Goal: Task Accomplishment & Management: Complete application form

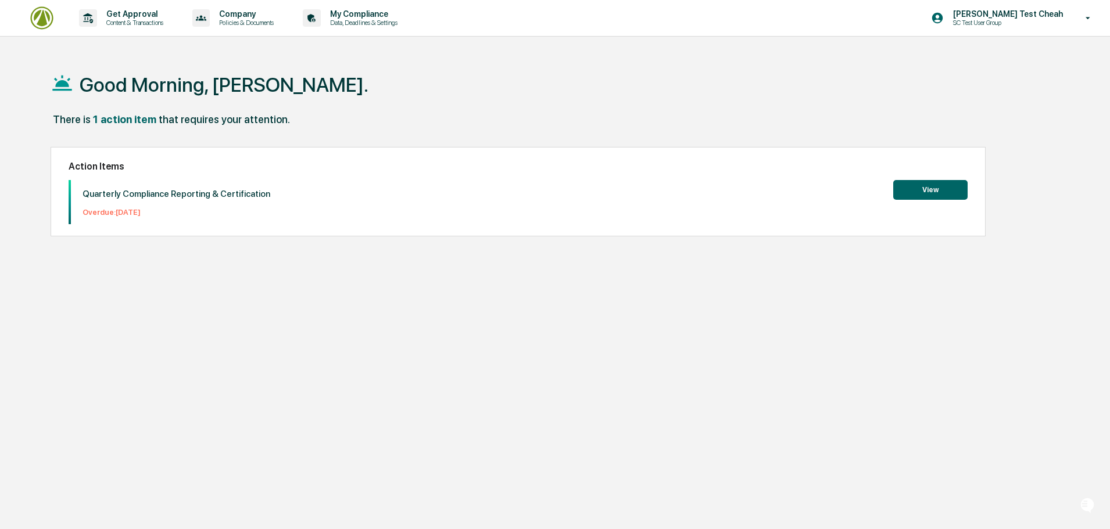
click at [793, 88] on div "Good Morning, [PERSON_NAME]." at bounding box center [550, 84] width 999 height 58
click at [1063, 14] on p "[PERSON_NAME] Test Cheah" at bounding box center [1006, 13] width 125 height 9
click at [732, 68] on div at bounding box center [558, 264] width 1116 height 529
click at [126, 17] on p "Get Approval" at bounding box center [133, 13] width 72 height 9
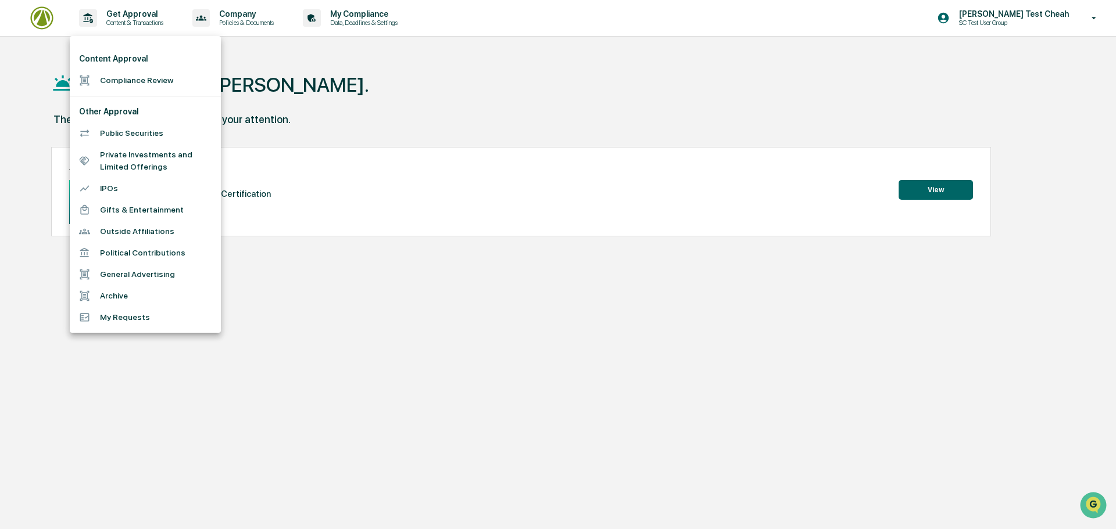
click at [1044, 26] on div at bounding box center [558, 264] width 1116 height 529
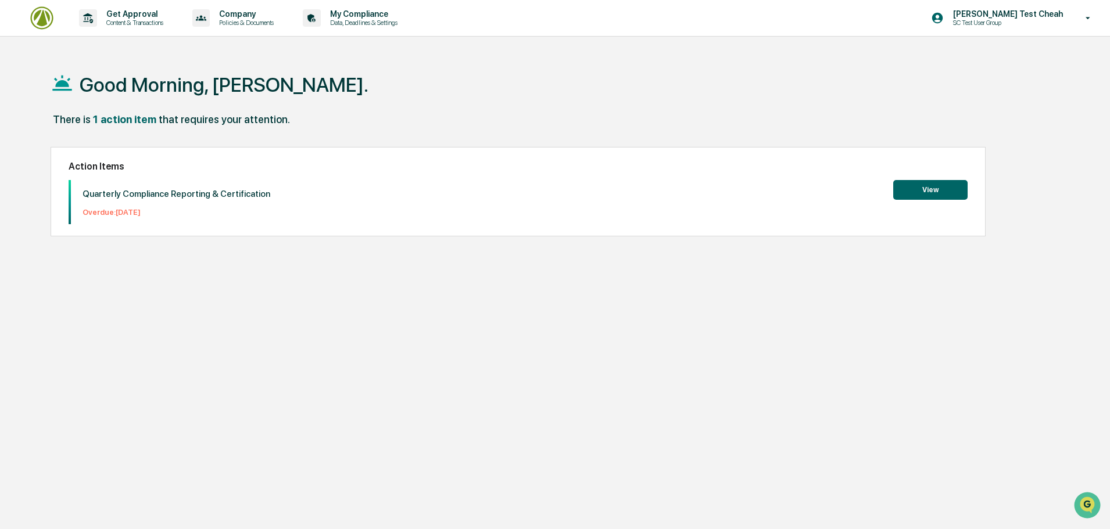
click at [1044, 22] on p "SC Test User Group" at bounding box center [1001, 23] width 114 height 8
click at [730, 97] on div at bounding box center [558, 264] width 1116 height 529
click at [134, 13] on p "Get Approval" at bounding box center [133, 13] width 72 height 9
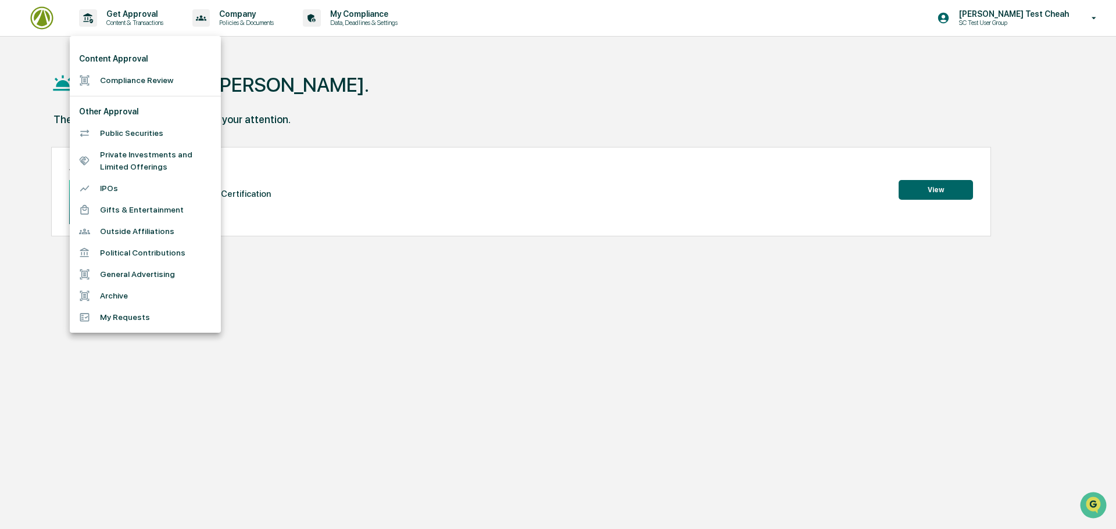
click at [119, 83] on li "Compliance Review" at bounding box center [145, 81] width 151 height 22
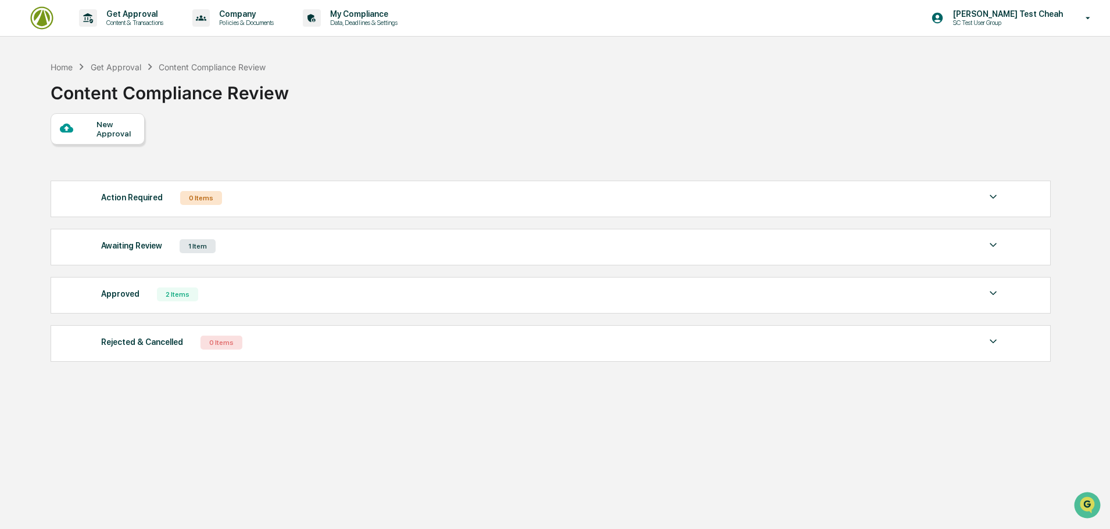
click at [109, 132] on div "New Approval" at bounding box center [115, 129] width 39 height 19
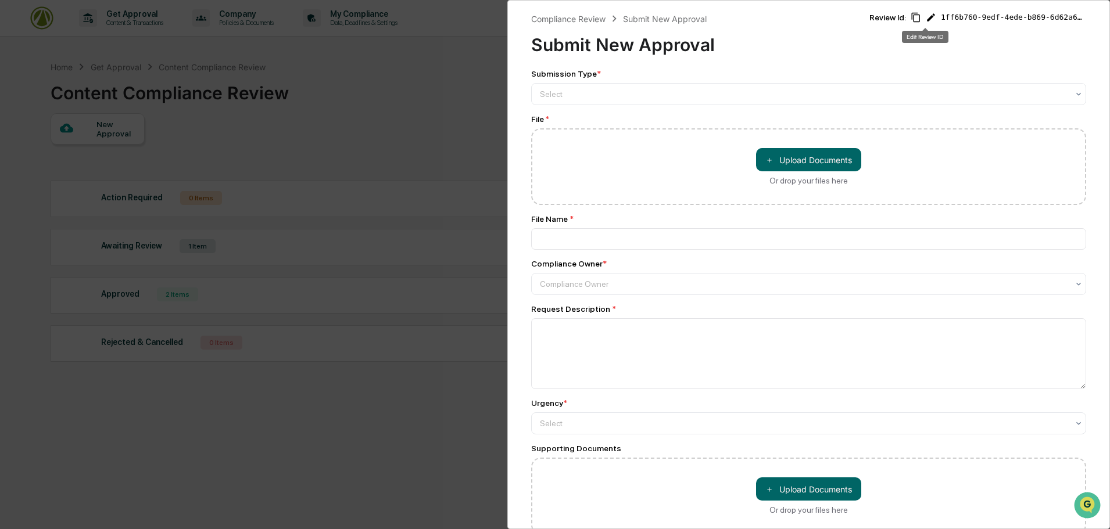
click at [927, 15] on icon "Edit Review ID" at bounding box center [931, 17] width 10 height 10
drag, startPoint x: 1037, startPoint y: 21, endPoint x: 694, endPoint y: -3, distance: 343.1
click at [694, 0] on html "Get Approval Content & Transactions Company Policies & Documents My Compliance …" at bounding box center [555, 264] width 1110 height 529
type input "********"
click at [1062, 22] on icon "Save" at bounding box center [1066, 19] width 8 height 8
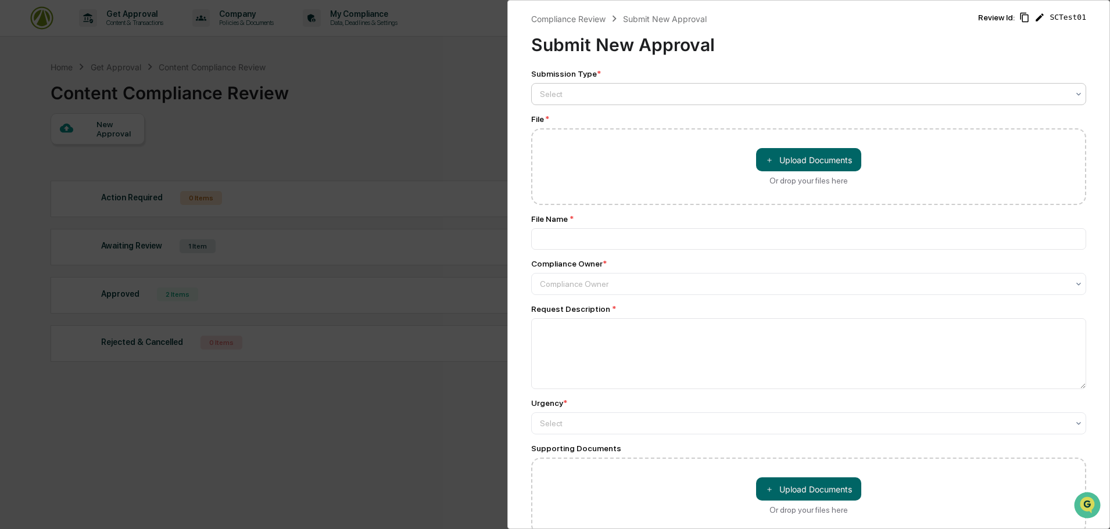
click at [650, 90] on div at bounding box center [804, 94] width 528 height 12
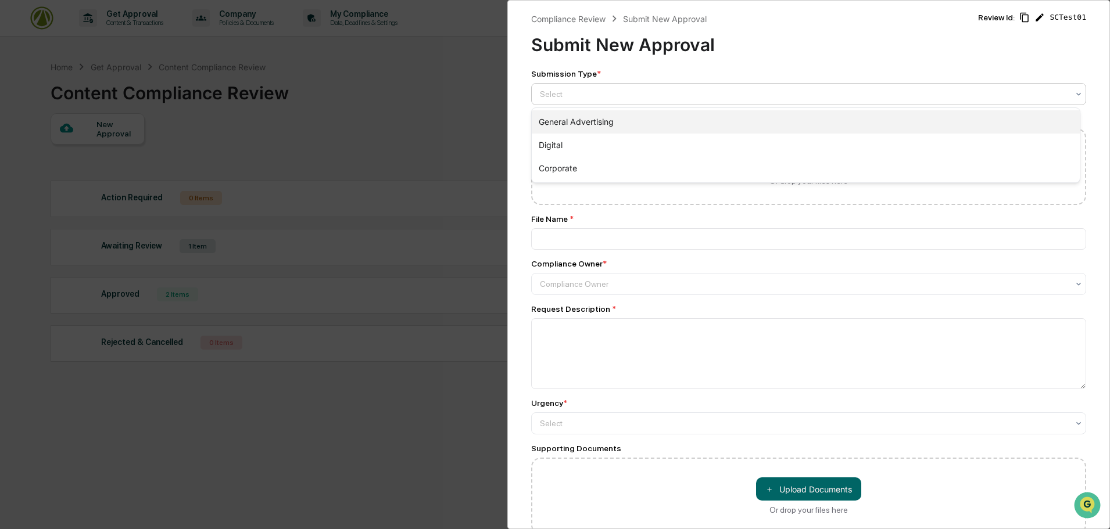
click at [588, 123] on div "General Advertising" at bounding box center [806, 121] width 548 height 23
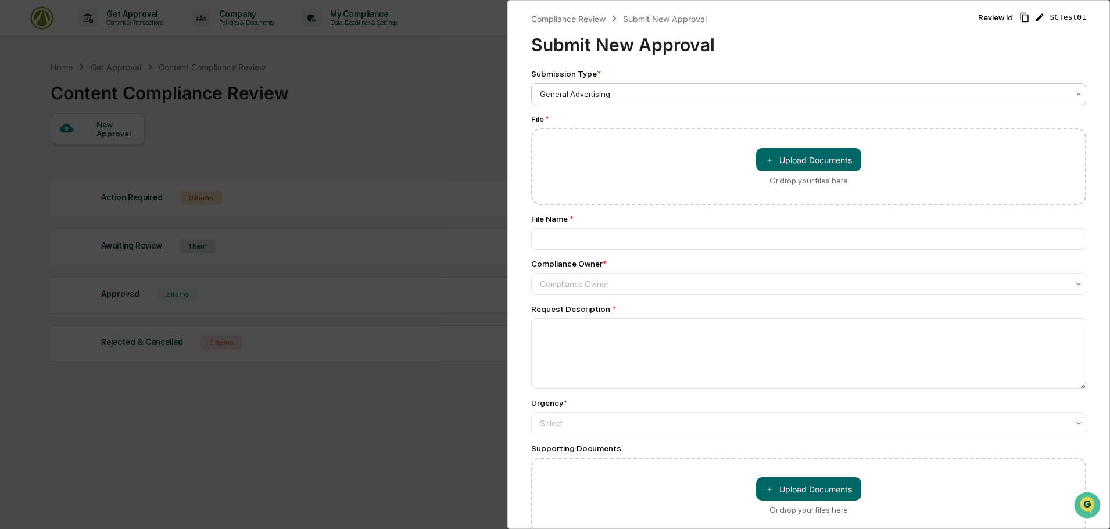
click at [633, 187] on div "＋ Upload Documents Or drop your files here" at bounding box center [808, 166] width 555 height 77
click at [795, 164] on button "＋ Upload Documents" at bounding box center [808, 159] width 105 height 23
type input "**********"
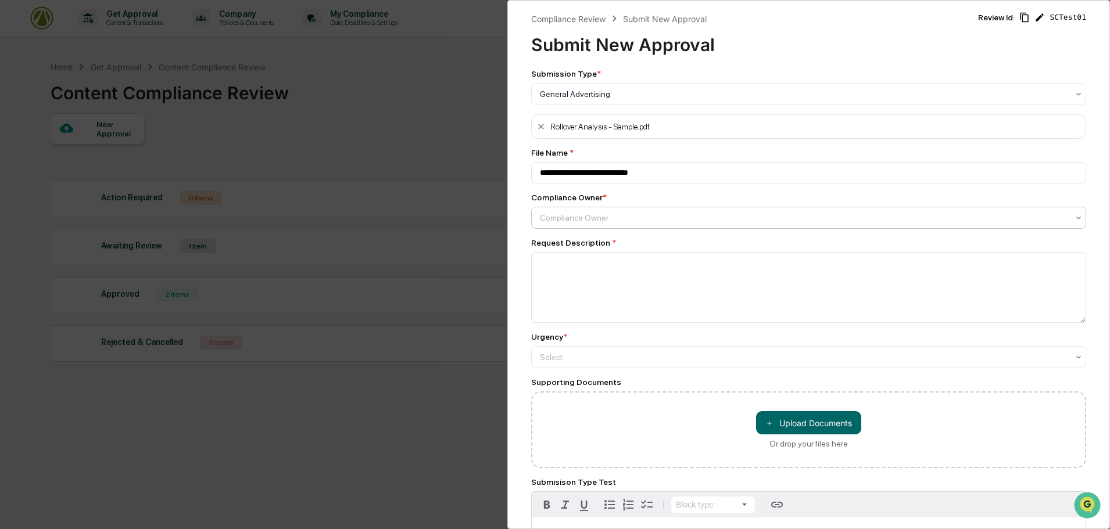
click at [654, 225] on div "Compliance Owner" at bounding box center [804, 218] width 540 height 16
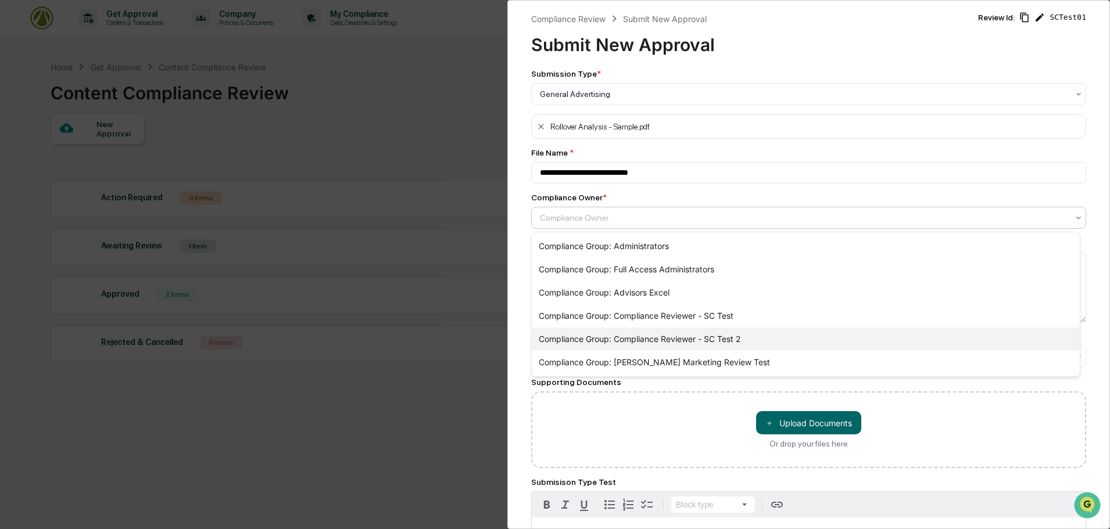
click at [696, 332] on div "Compliance Group: Compliance Reviewer - SC Test 2" at bounding box center [806, 339] width 548 height 23
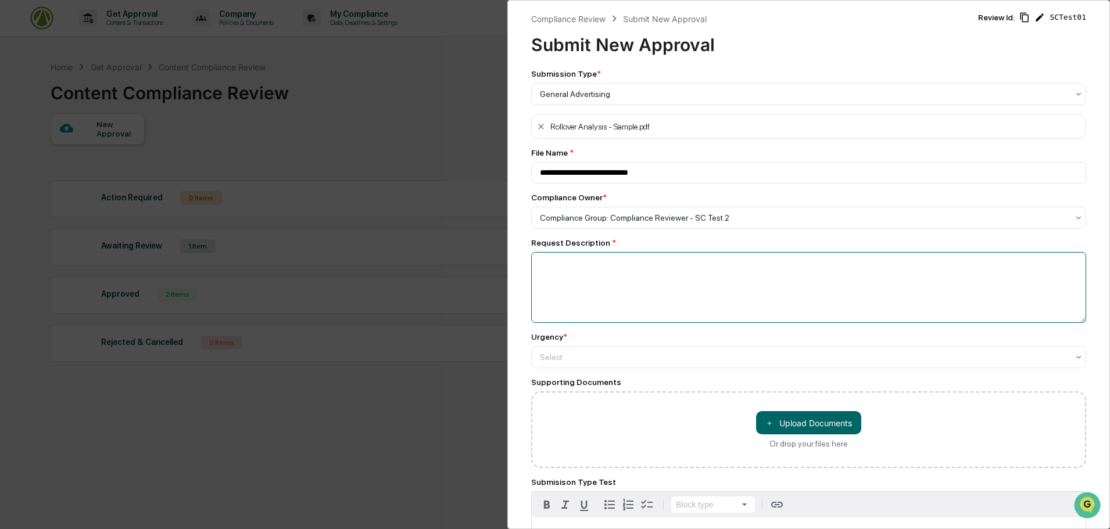
click at [694, 291] on textarea at bounding box center [808, 287] width 555 height 71
type textarea "****"
click at [657, 364] on div "Select" at bounding box center [804, 357] width 540 height 16
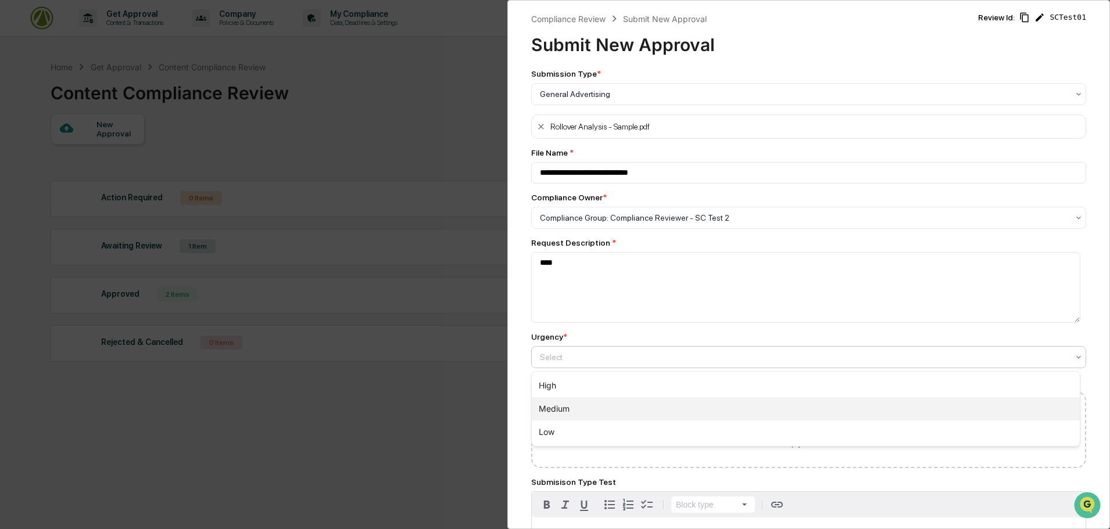
drag, startPoint x: 581, startPoint y: 409, endPoint x: 698, endPoint y: 377, distance: 121.7
click at [582, 409] on div "Medium" at bounding box center [806, 408] width 548 height 23
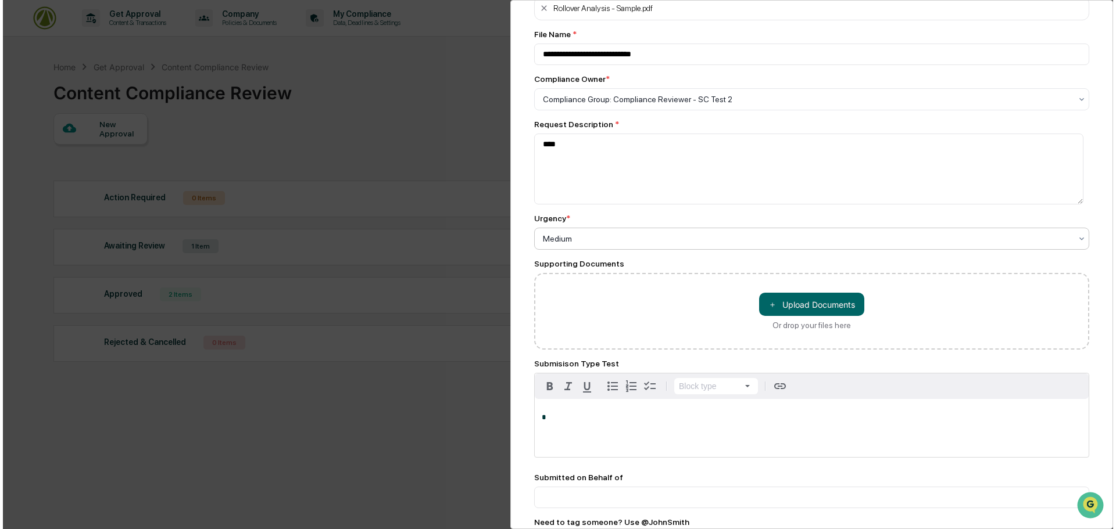
scroll to position [200, 0]
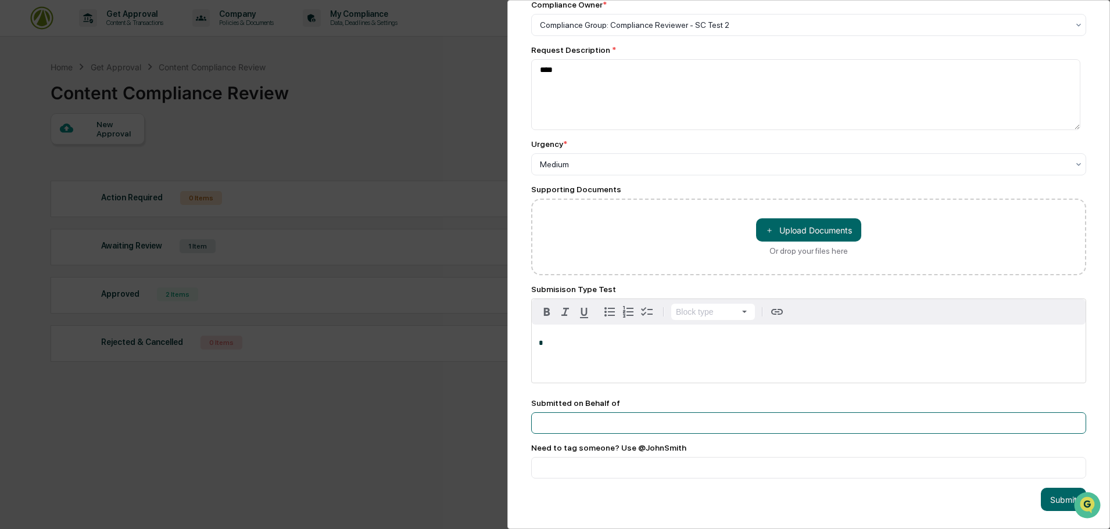
click at [707, 413] on input at bounding box center [808, 424] width 555 height 22
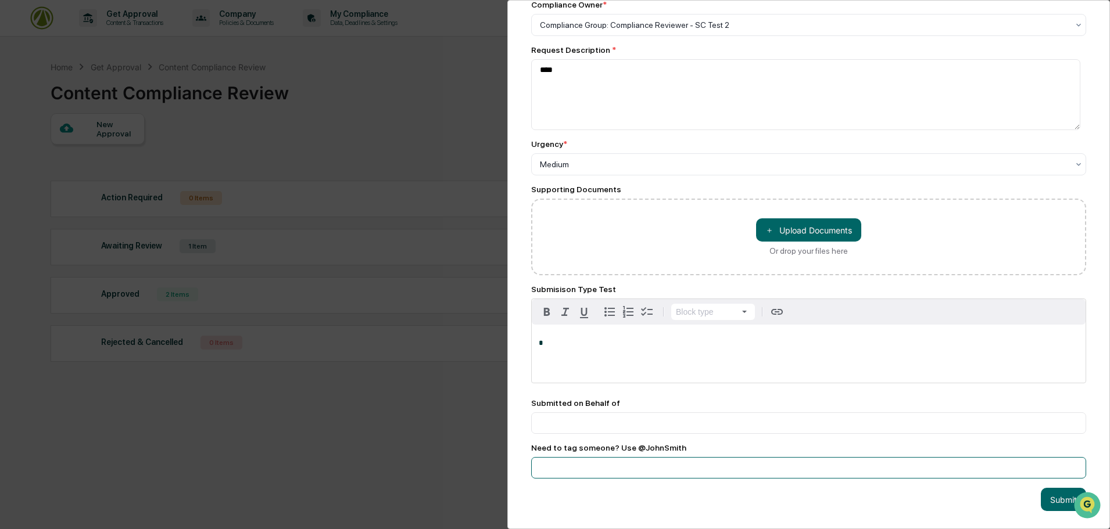
drag, startPoint x: 698, startPoint y: 468, endPoint x: 720, endPoint y: 467, distance: 22.2
click at [698, 468] on input at bounding box center [808, 468] width 555 height 22
drag, startPoint x: 1062, startPoint y: 493, endPoint x: 810, endPoint y: 446, distance: 256.0
click at [1062, 493] on button "Submit" at bounding box center [1063, 499] width 45 height 23
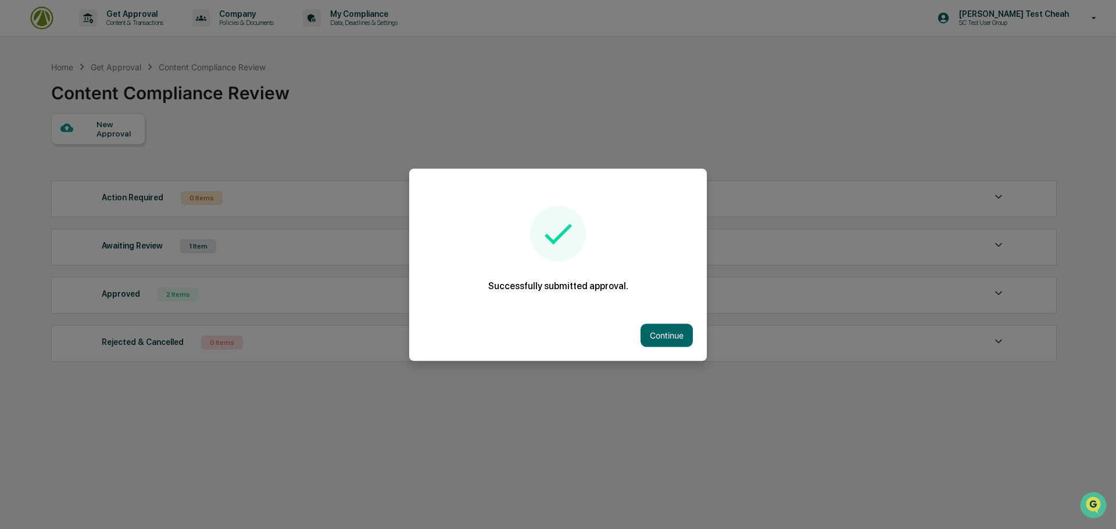
click at [416, 110] on div at bounding box center [558, 264] width 1116 height 529
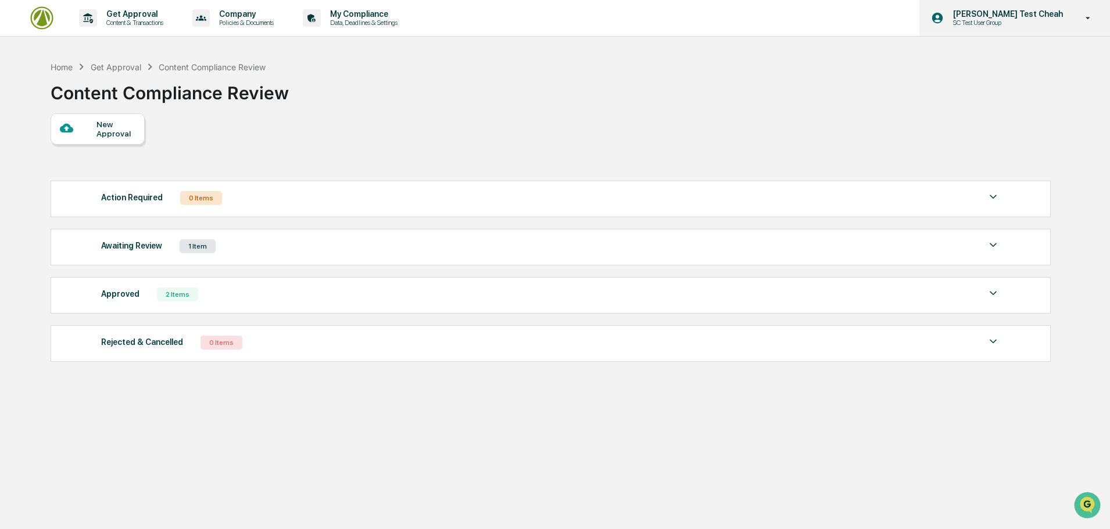
click at [1093, 20] on icon at bounding box center [1088, 18] width 20 height 11
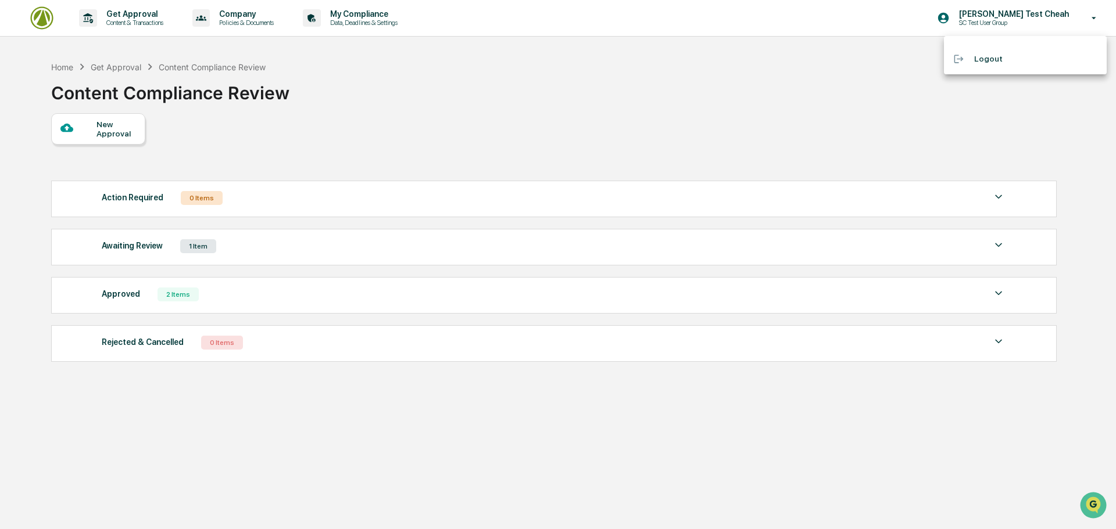
click at [992, 59] on li "Logout" at bounding box center [1025, 59] width 163 height 22
